Goal: Navigation & Orientation: Find specific page/section

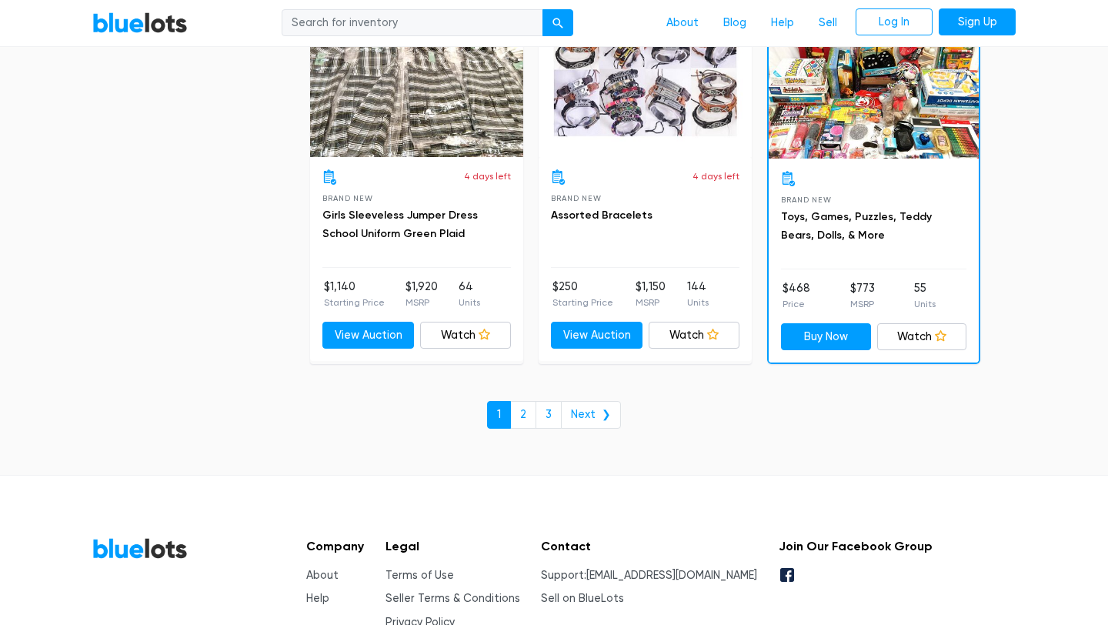
scroll to position [6644, 0]
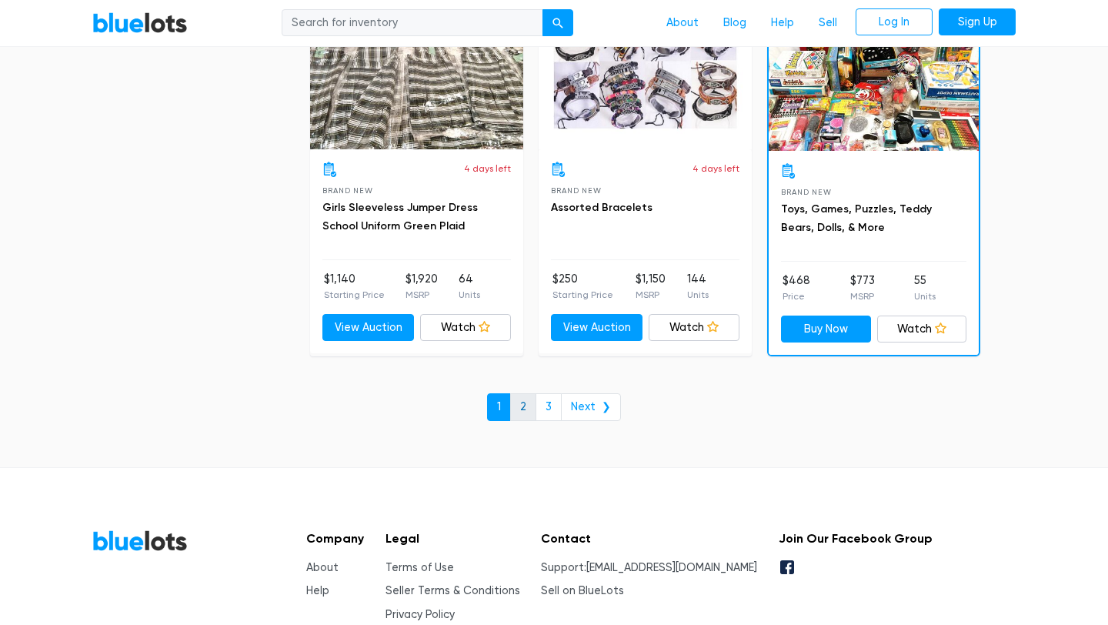
click at [532, 397] on link "2" at bounding box center [523, 407] width 26 height 28
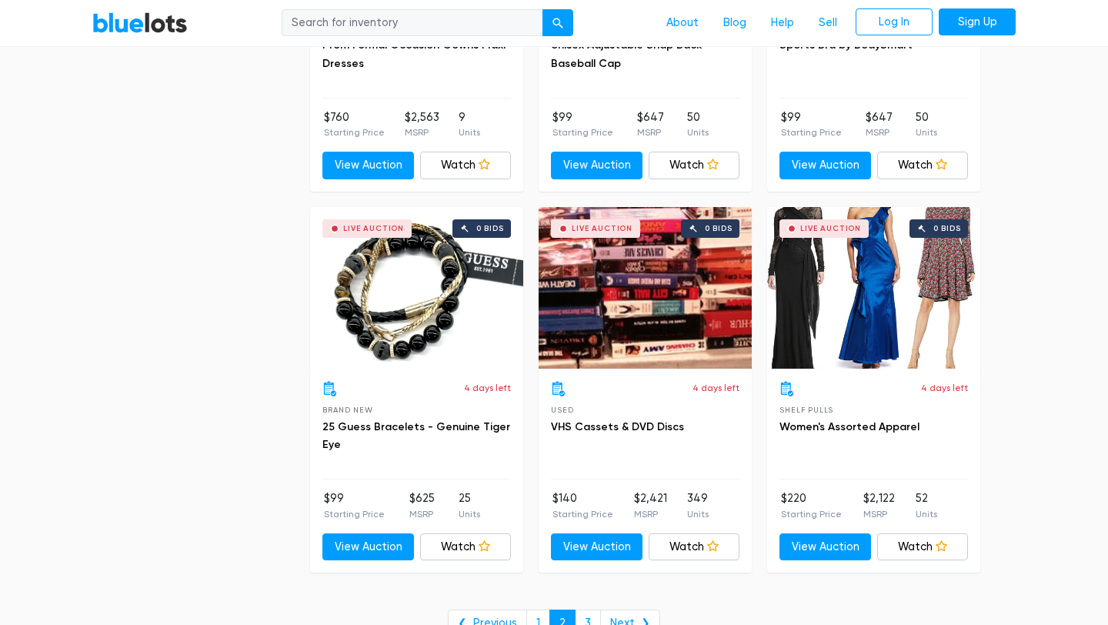
scroll to position [6368, 0]
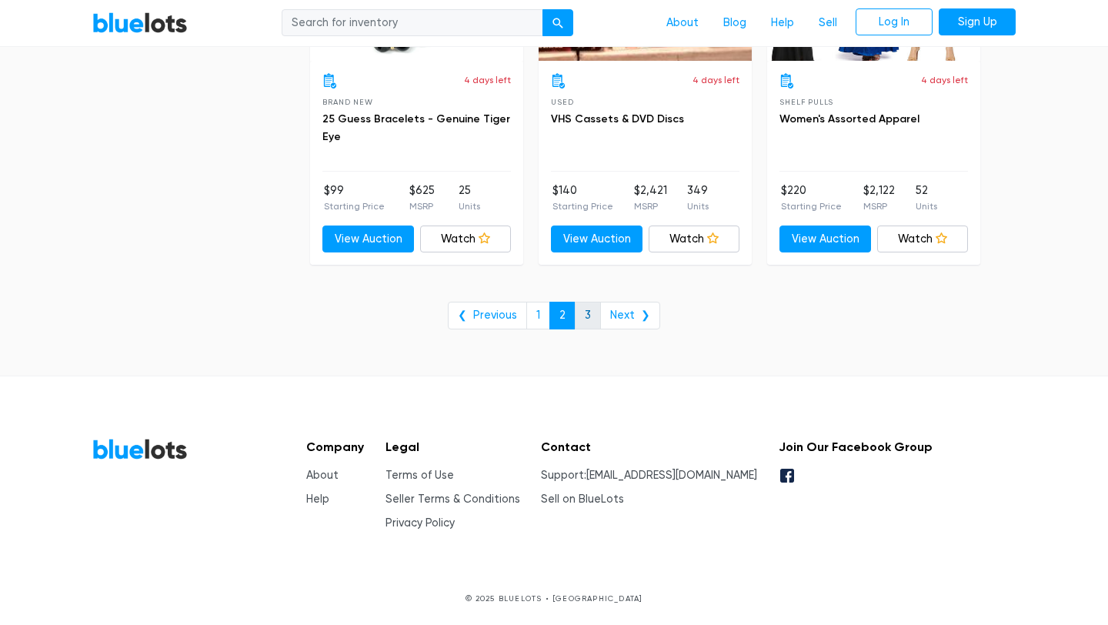
click at [589, 311] on link "3" at bounding box center [588, 316] width 26 height 28
